Goal: Task Accomplishment & Management: Use online tool/utility

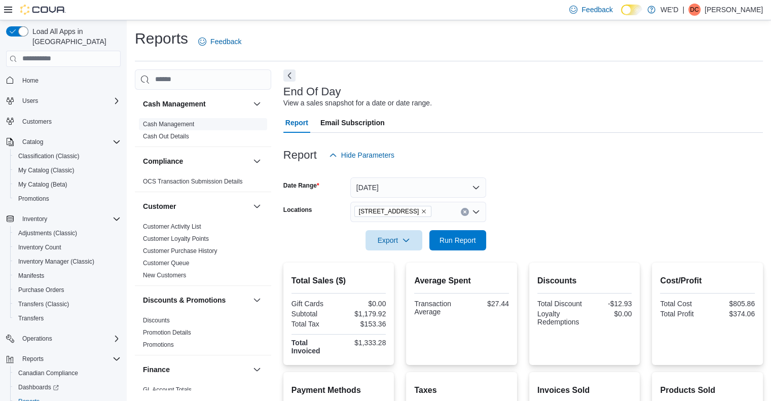
click at [172, 121] on link "Cash Management" at bounding box center [168, 124] width 51 height 7
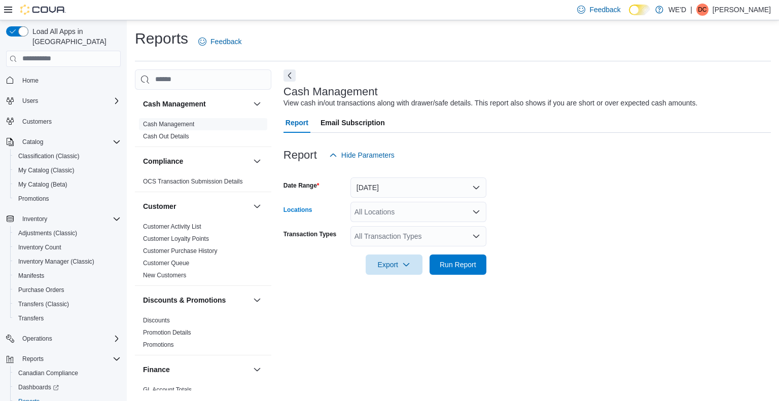
click at [421, 210] on div "All Locations" at bounding box center [418, 212] width 136 height 20
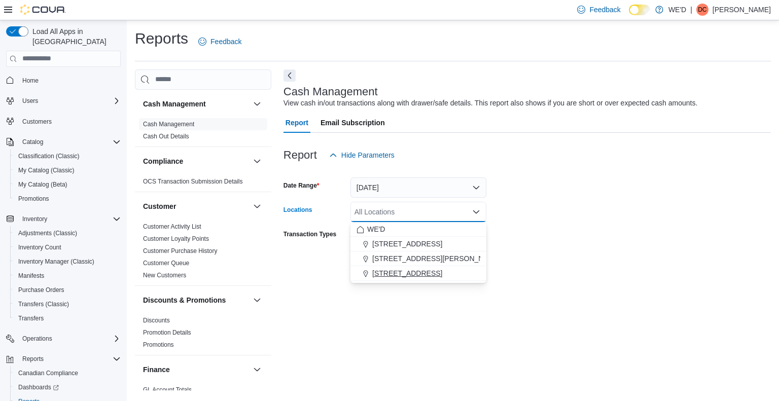
click at [414, 273] on span "[STREET_ADDRESS]" at bounding box center [407, 273] width 70 height 10
click at [588, 266] on form "Date Range [DATE] Locations [STREET_ADDRESS] Selected. [STREET_ADDRESS] Press B…" at bounding box center [526, 220] width 487 height 110
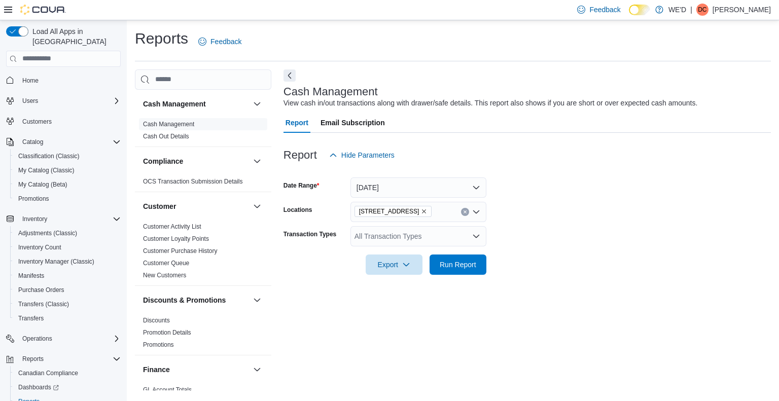
click at [456, 233] on div "All Transaction Types" at bounding box center [418, 236] width 136 height 20
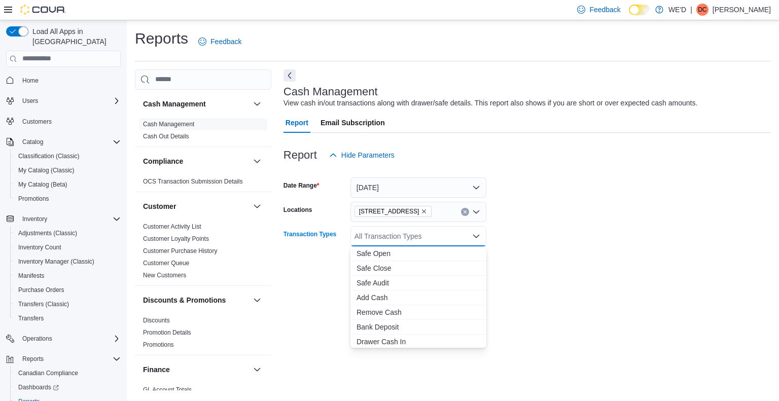
drag, startPoint x: 573, startPoint y: 232, endPoint x: 514, endPoint y: 252, distance: 62.2
click at [572, 230] on form "Date Range [DATE] Locations [STREET_ADDRESS] Transaction Types All Transaction …" at bounding box center [526, 220] width 487 height 110
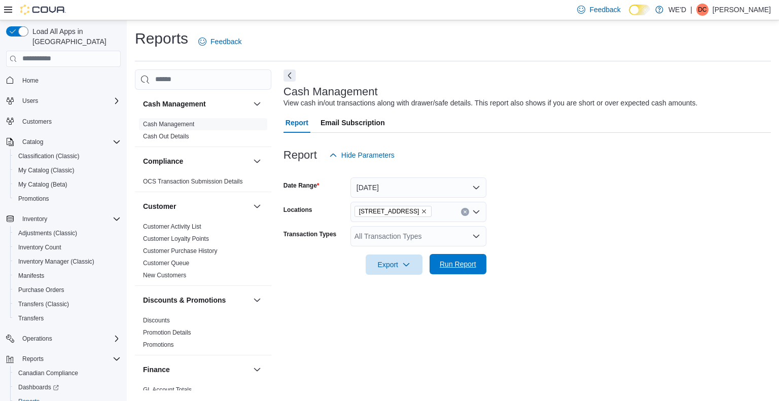
click at [473, 259] on span "Run Report" at bounding box center [458, 264] width 37 height 10
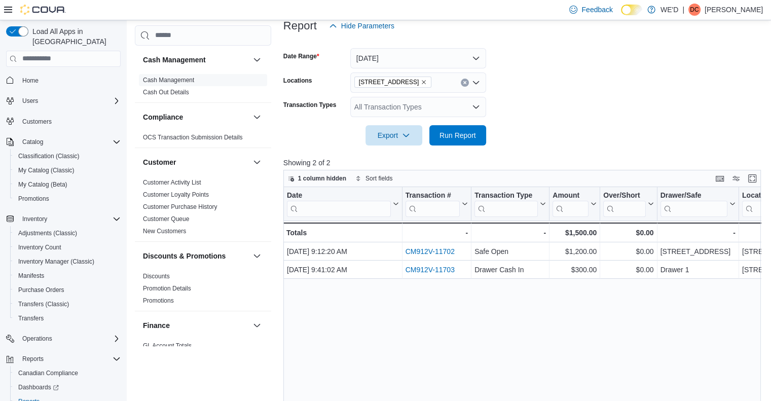
scroll to position [152, 0]
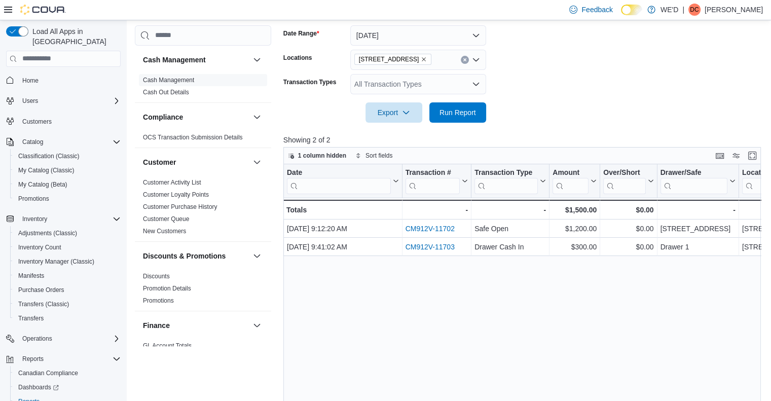
click at [582, 118] on form "Date Range [DATE] Locations [STREET_ADDRESS] Transaction Types All Transaction …" at bounding box center [524, 68] width 483 height 110
click at [578, 123] on div at bounding box center [524, 129] width 483 height 12
